Goal: Information Seeking & Learning: Learn about a topic

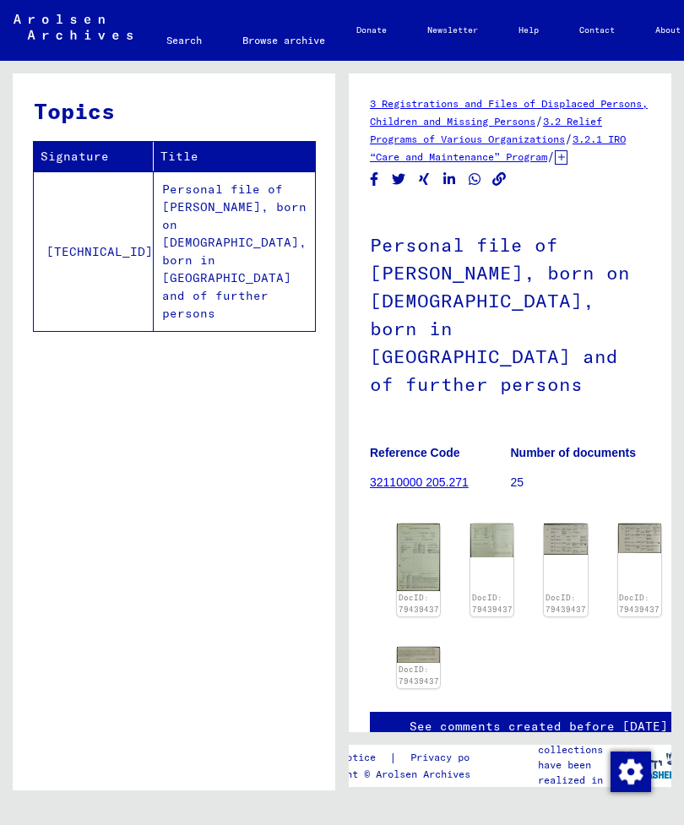
click at [661, 572] on yv-its-full-details "3 Registrations and Files of Displaced Persons, Children and Missing Persons / …" at bounding box center [510, 435] width 322 height 681
click at [653, 610] on yv-its-full-details "3 Registrations and Files of Displaced Persons, Children and Missing Persons / …" at bounding box center [510, 435] width 322 height 681
click at [418, 647] on img at bounding box center [418, 655] width 43 height 16
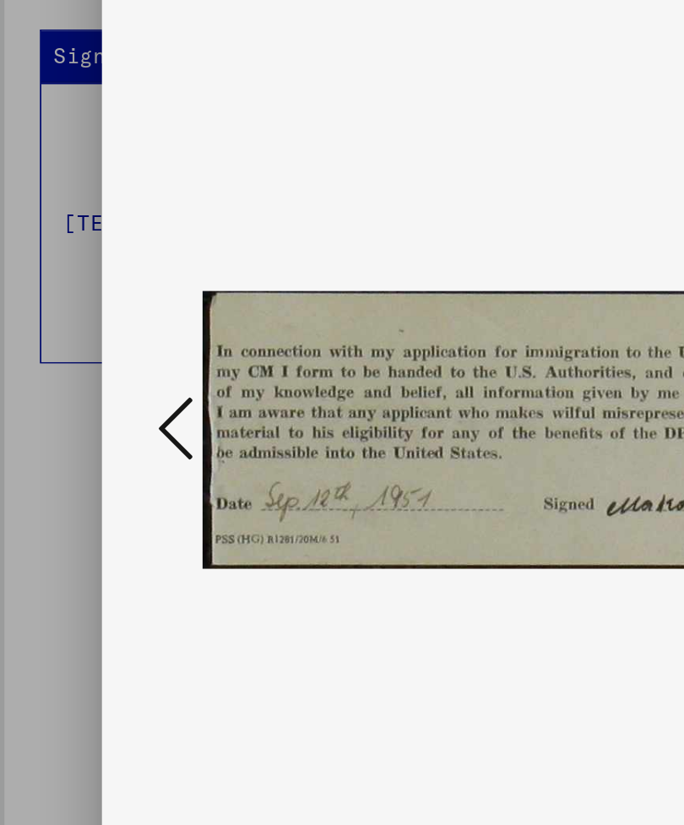
click at [109, 349] on icon at bounding box center [110, 369] width 20 height 41
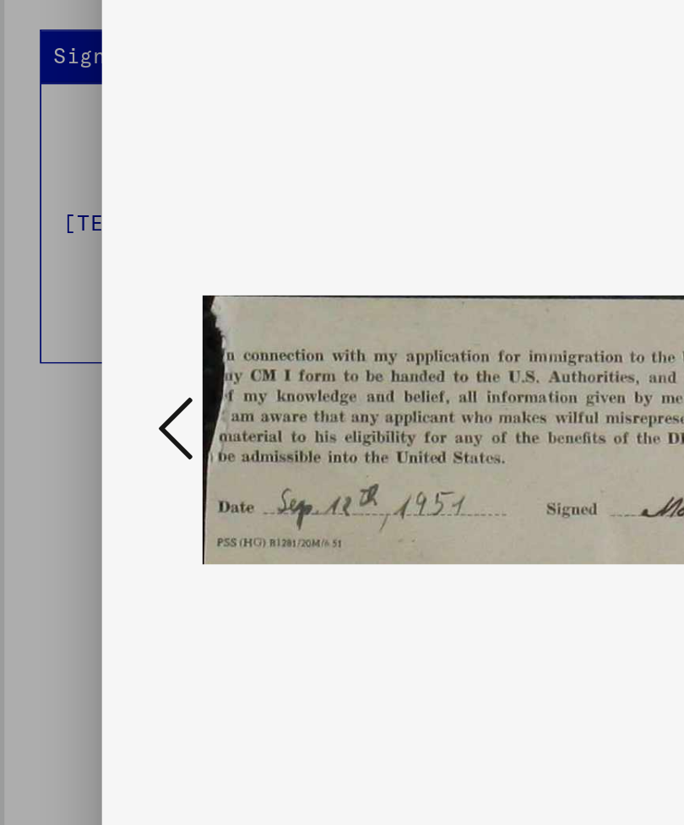
click at [103, 349] on icon at bounding box center [110, 369] width 20 height 41
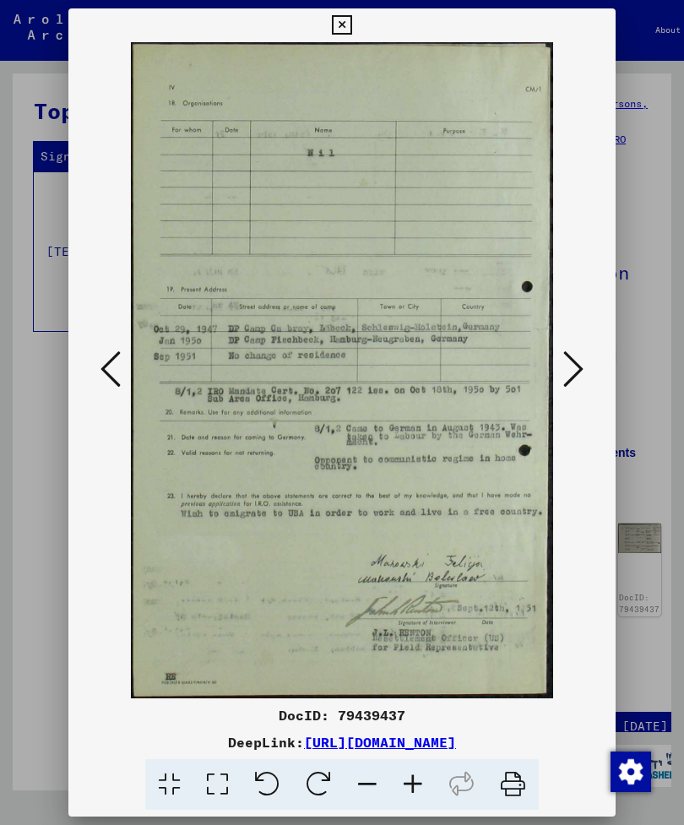
click at [577, 358] on icon at bounding box center [573, 369] width 20 height 41
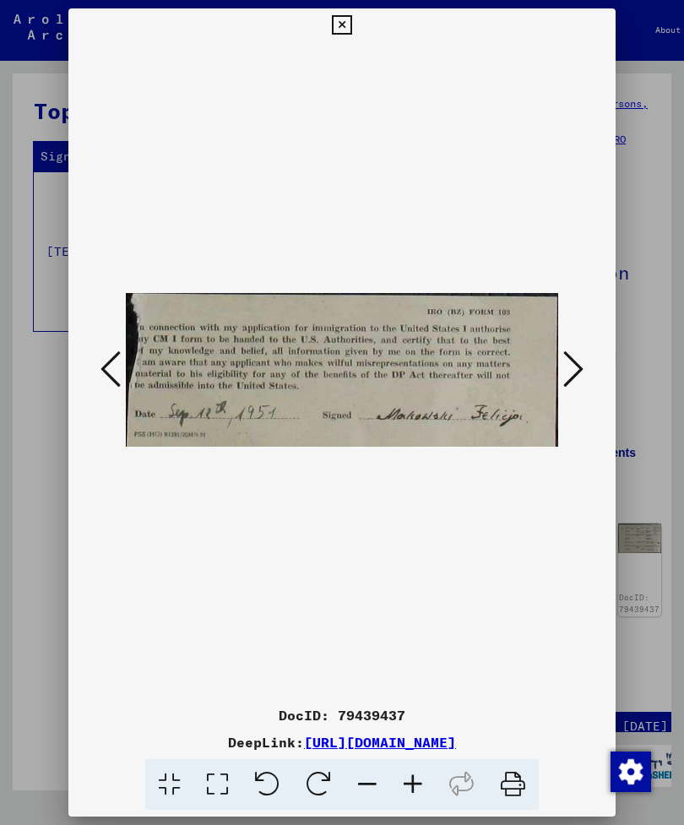
click at [109, 368] on icon at bounding box center [110, 369] width 20 height 41
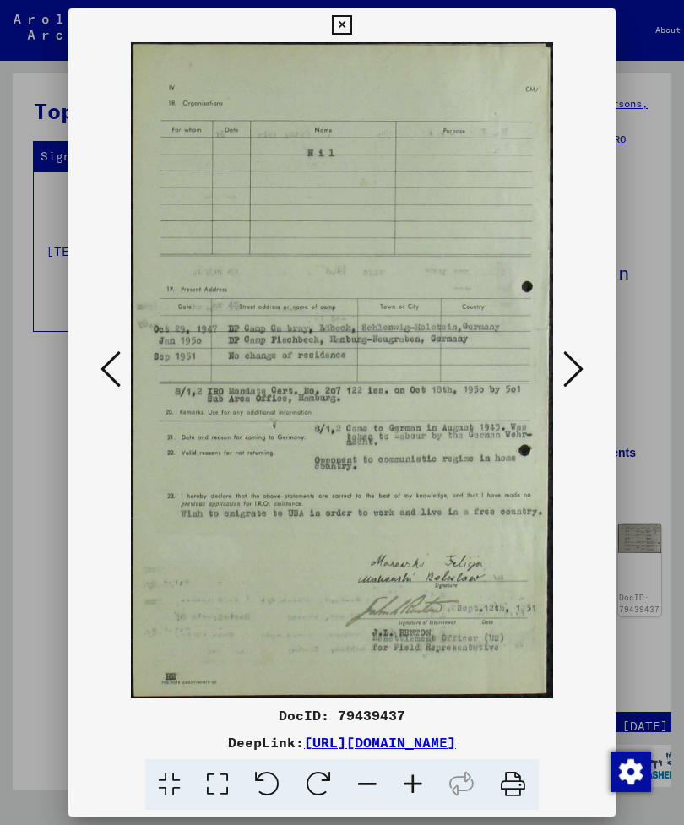
click at [116, 373] on icon at bounding box center [110, 369] width 20 height 41
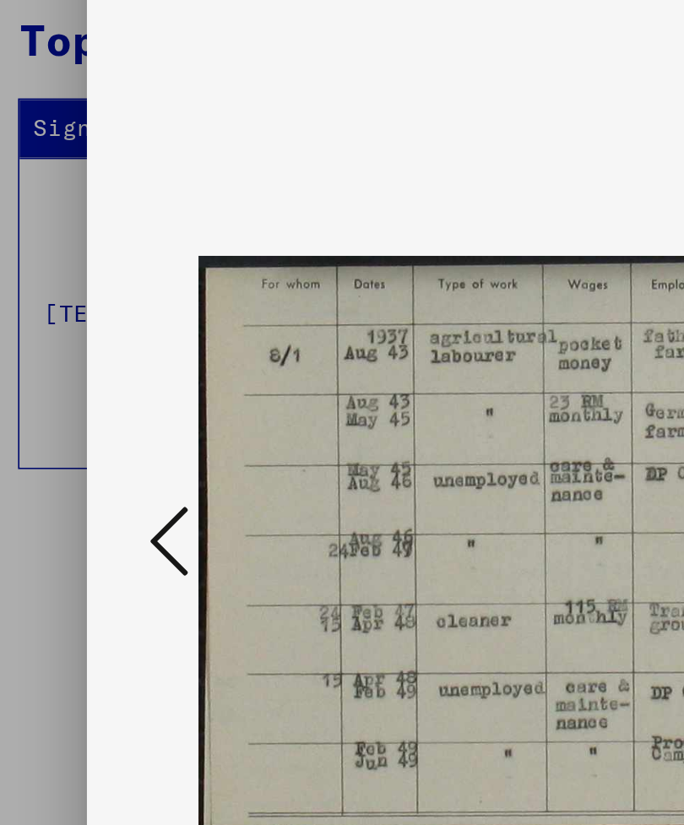
click at [100, 349] on icon at bounding box center [110, 369] width 20 height 41
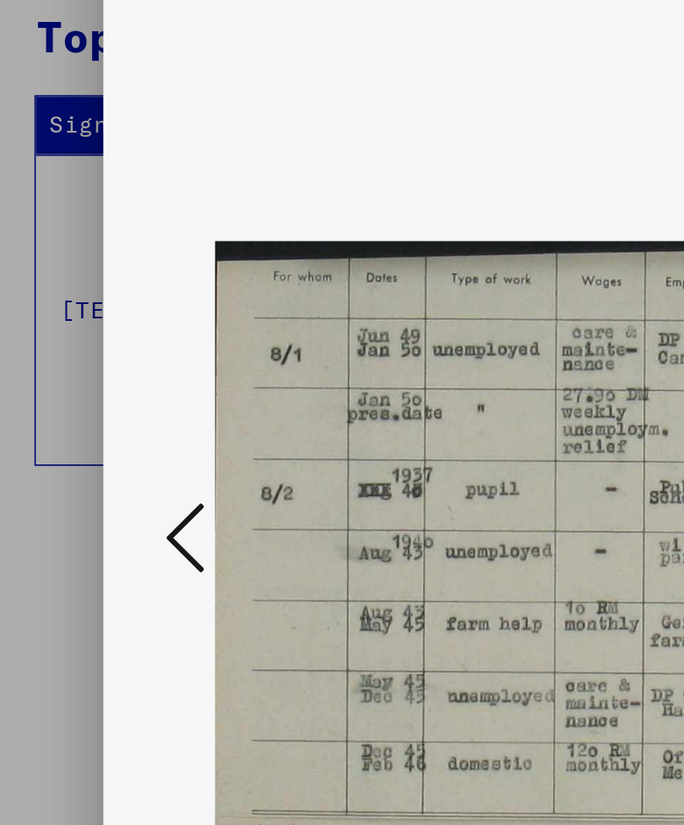
click at [100, 349] on icon at bounding box center [110, 369] width 20 height 41
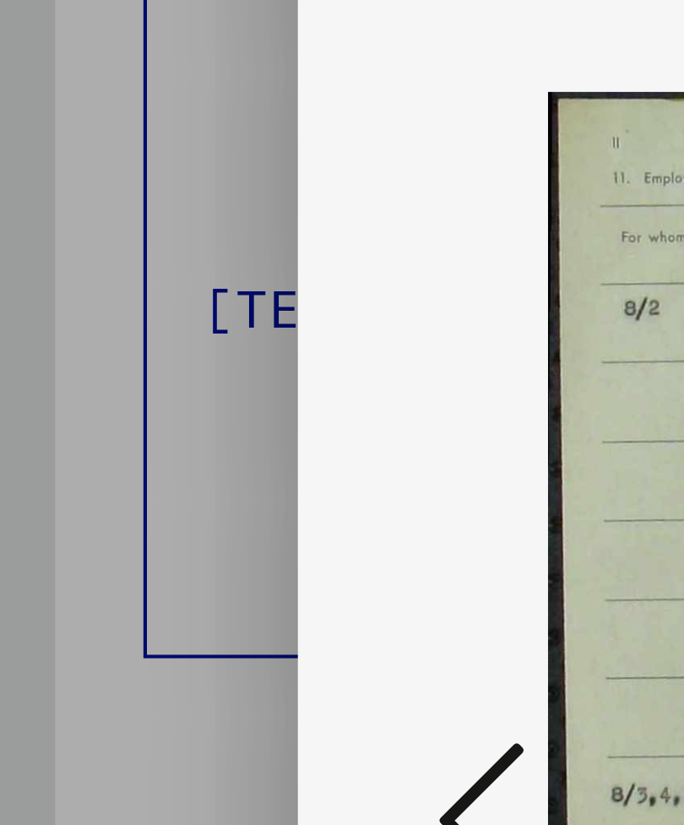
click at [111, 349] on icon at bounding box center [110, 369] width 20 height 41
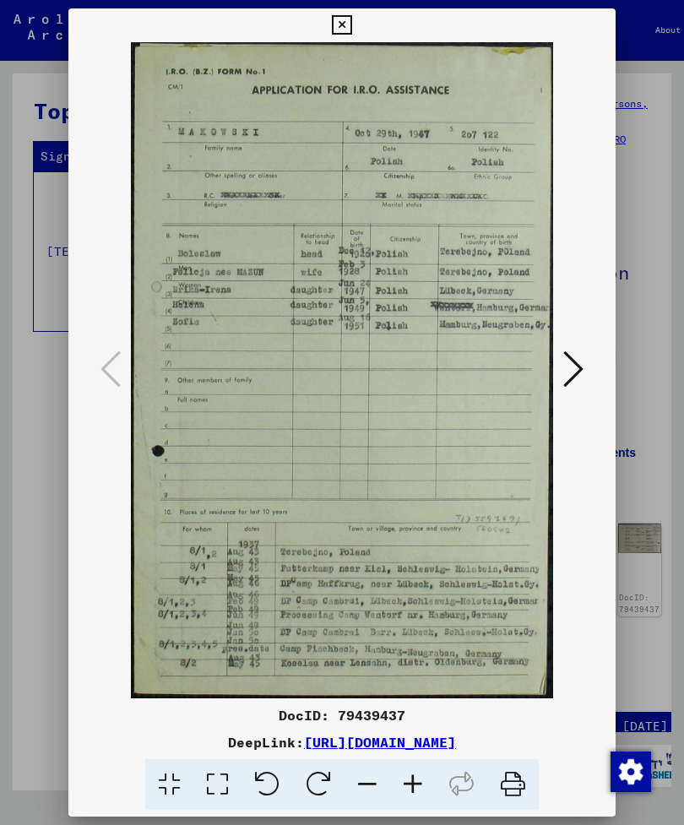
click at [566, 371] on icon at bounding box center [573, 369] width 20 height 41
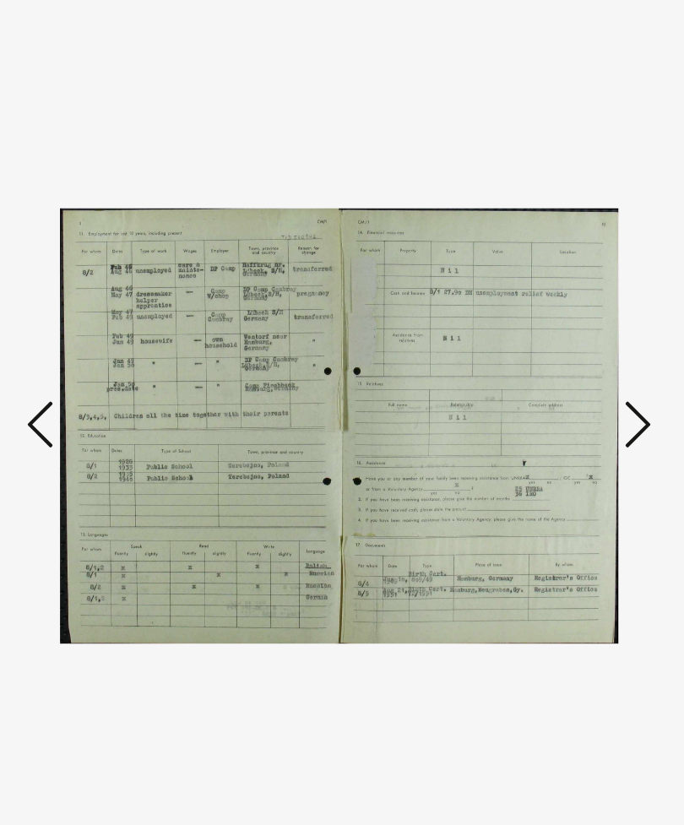
click at [563, 349] on icon at bounding box center [573, 369] width 20 height 41
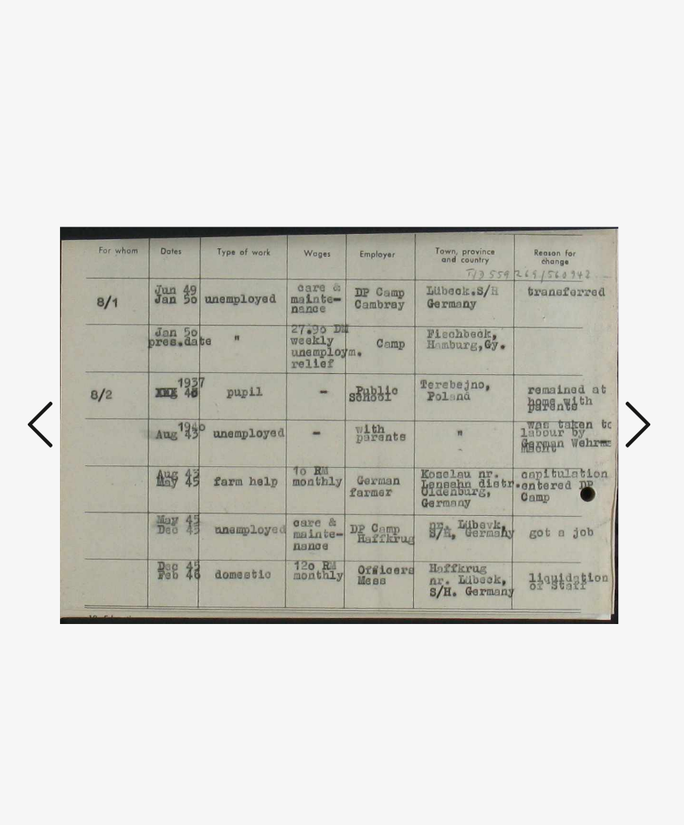
click at [563, 349] on icon at bounding box center [573, 369] width 20 height 41
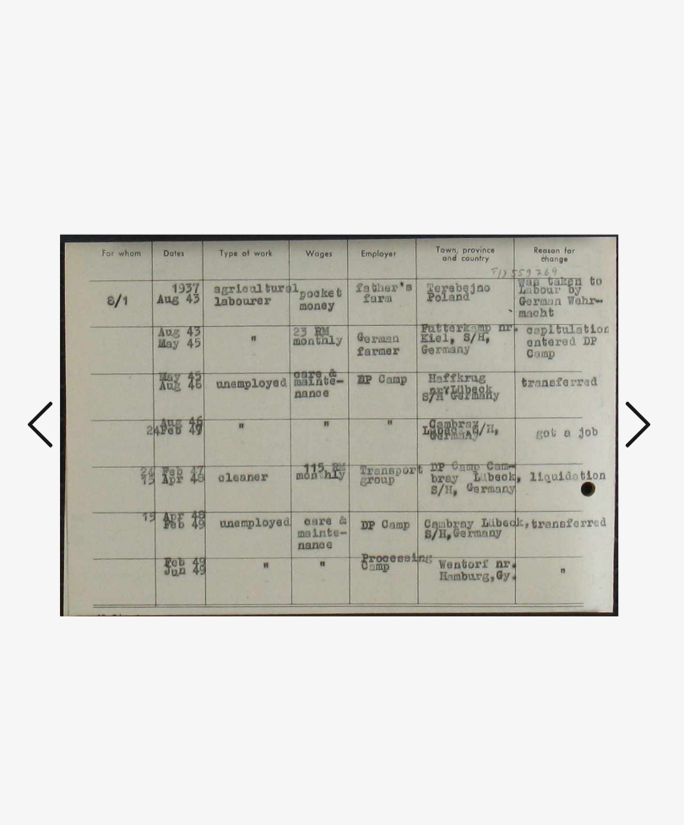
click at [563, 349] on icon at bounding box center [573, 369] width 20 height 41
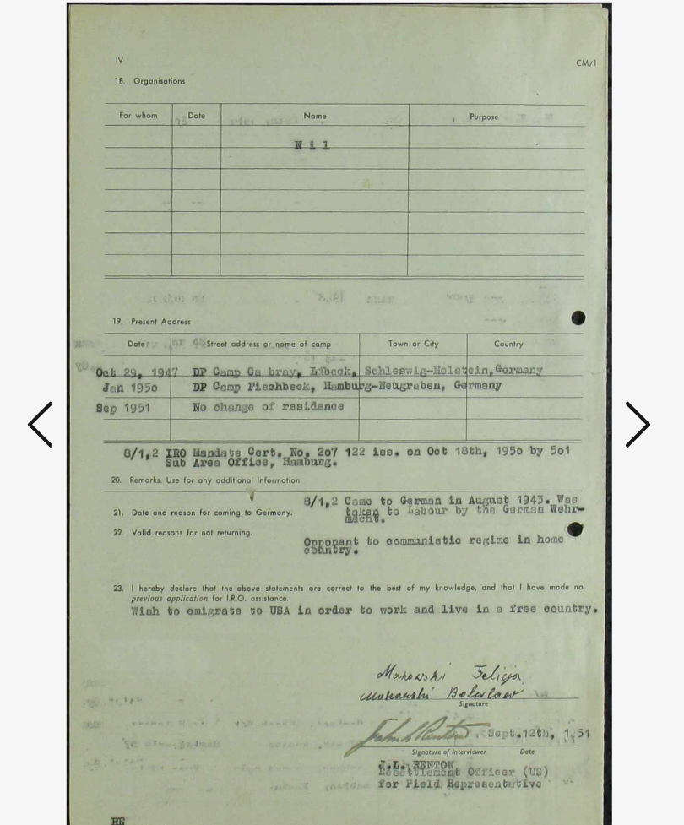
click at [563, 349] on icon at bounding box center [573, 369] width 20 height 41
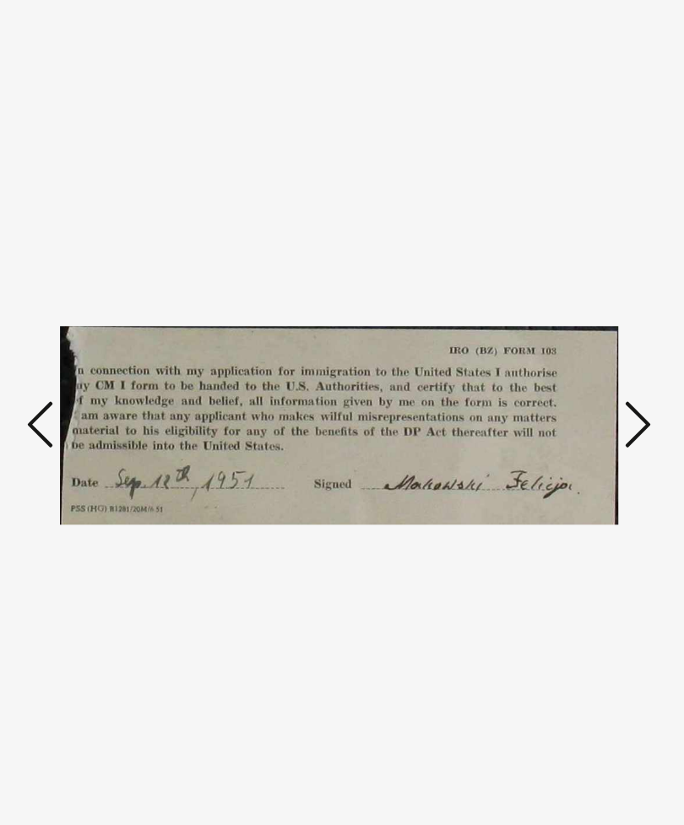
click at [563, 349] on icon at bounding box center [573, 369] width 20 height 41
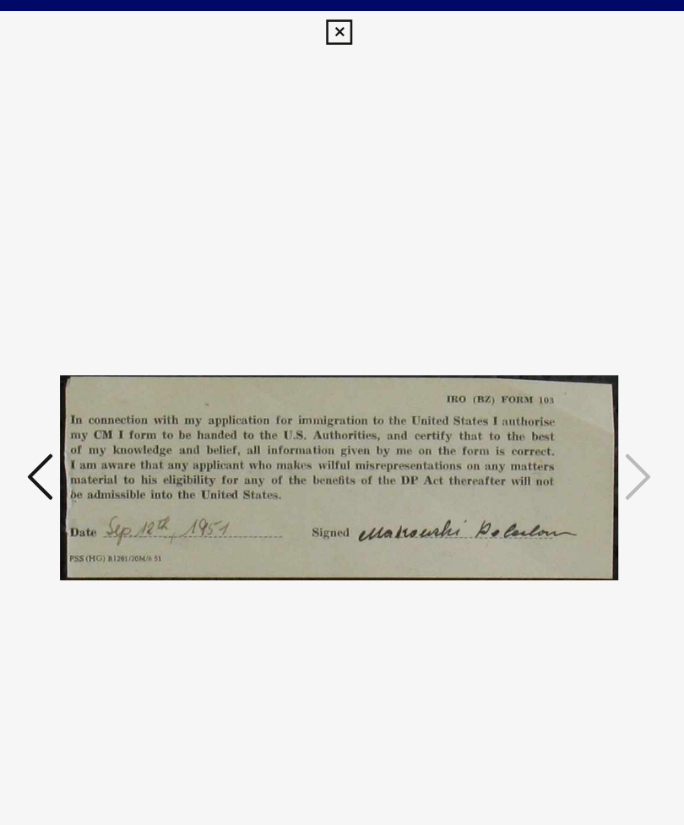
click at [351, 15] on icon at bounding box center [341, 25] width 19 height 20
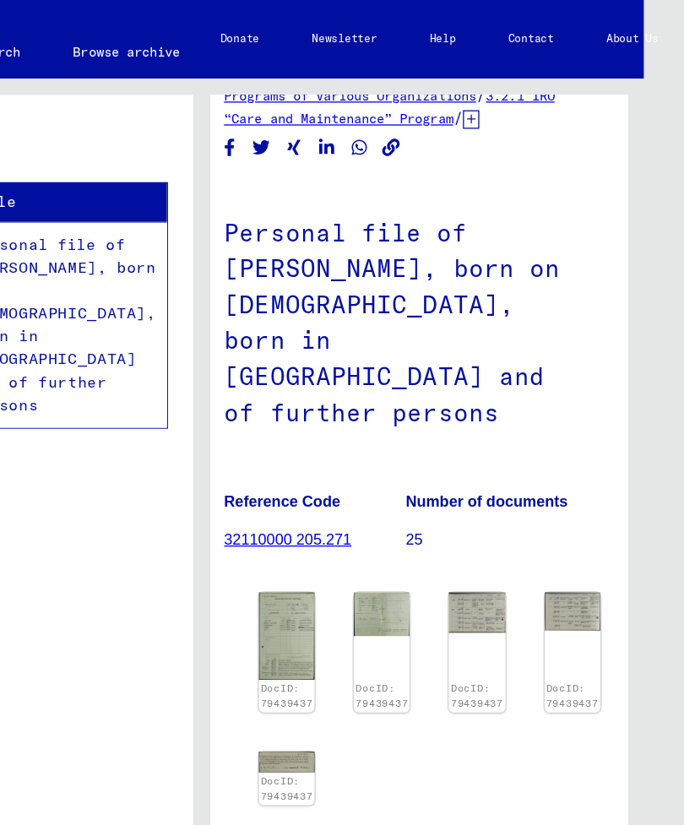
scroll to position [203, 11]
click at [281, 599] on link "DocID: 79439437" at bounding box center [301, 609] width 41 height 21
